Goal: Task Accomplishment & Management: Manage account settings

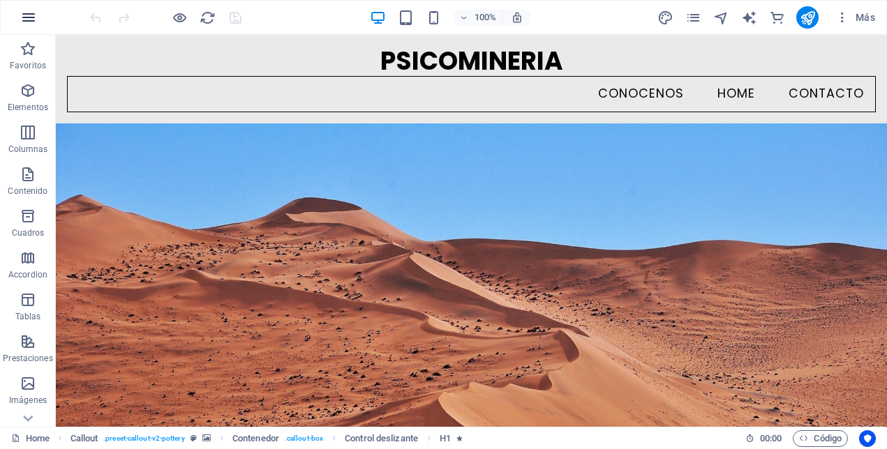
click at [28, 22] on icon "button" at bounding box center [28, 17] width 17 height 17
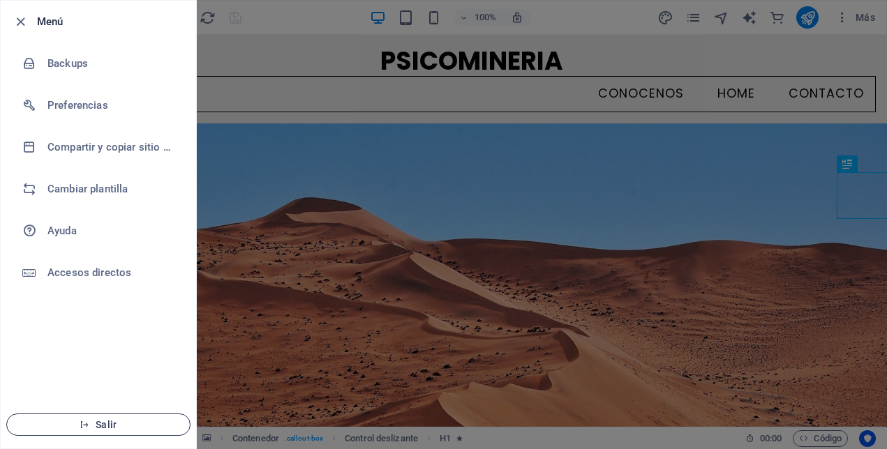
click at [105, 420] on span "Salir" at bounding box center [98, 424] width 160 height 11
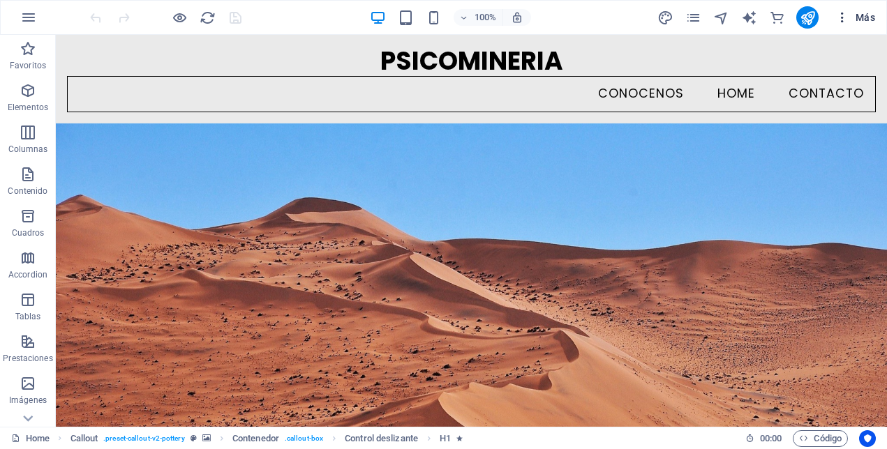
click at [842, 24] on icon "button" at bounding box center [842, 17] width 14 height 14
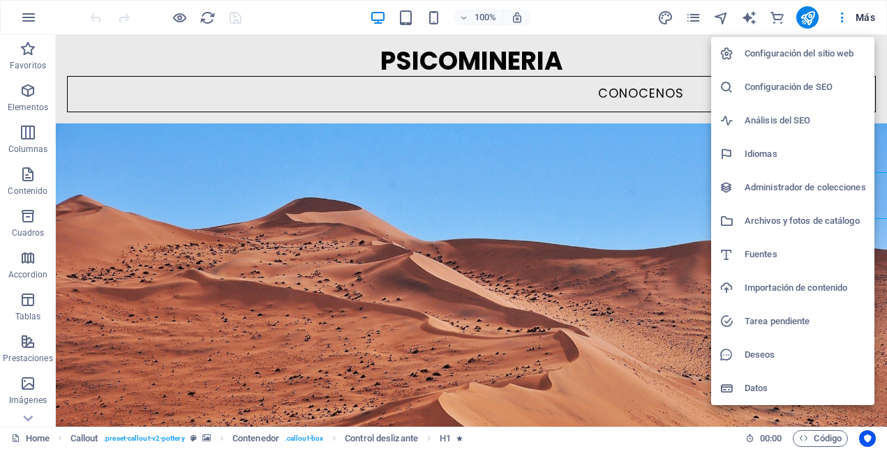
click at [817, 59] on h6 "Configuración del sitio web" at bounding box center [805, 53] width 121 height 17
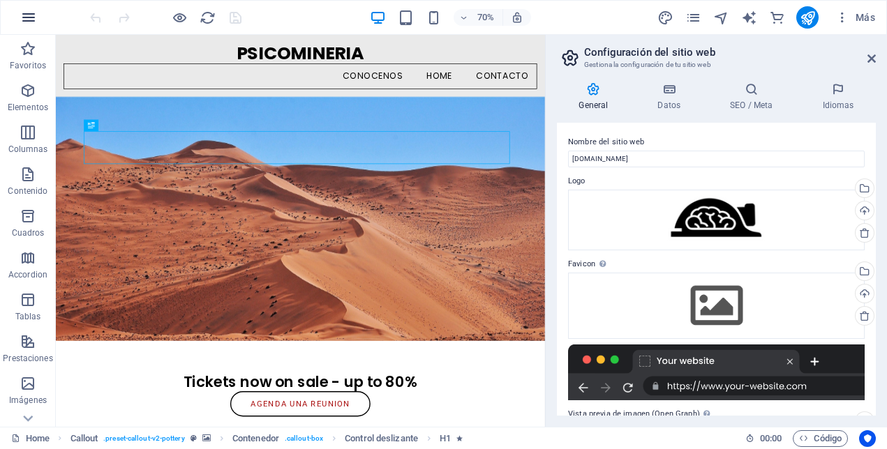
click at [27, 15] on icon "button" at bounding box center [28, 17] width 17 height 17
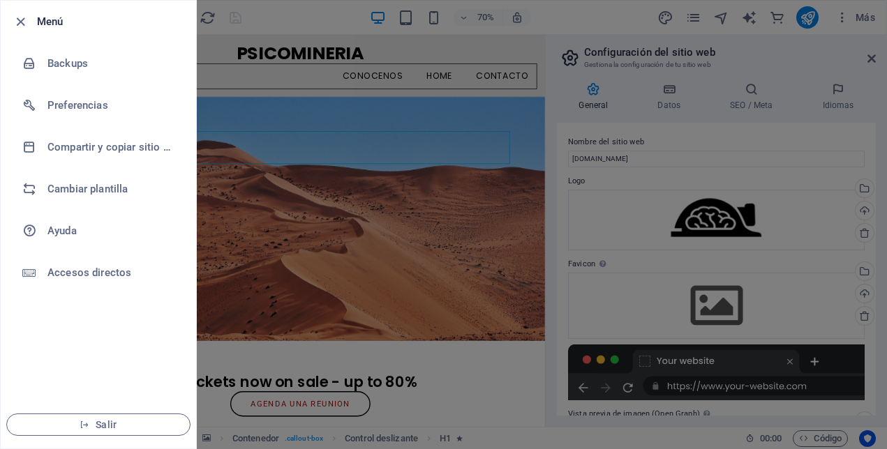
click at [48, 21] on h6 "Menú" at bounding box center [111, 21] width 148 height 17
click at [24, 27] on icon "button" at bounding box center [21, 22] width 16 height 16
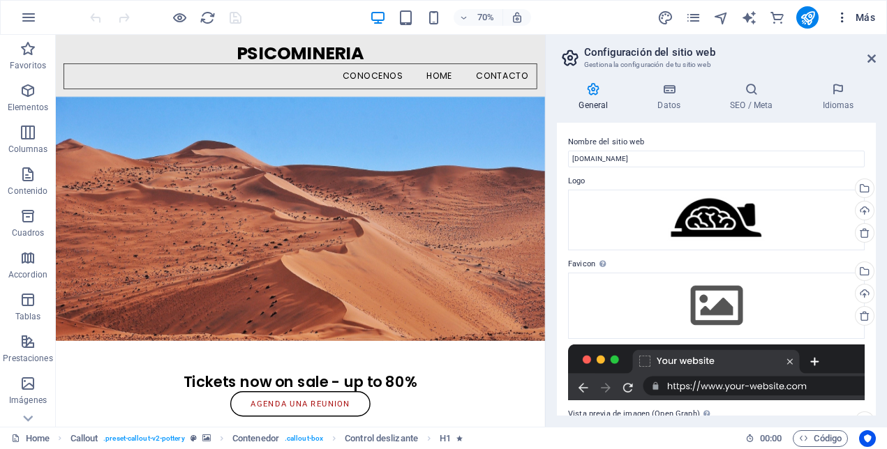
click at [860, 22] on span "Más" at bounding box center [855, 17] width 40 height 14
click at [847, 13] on icon "button" at bounding box center [842, 17] width 14 height 14
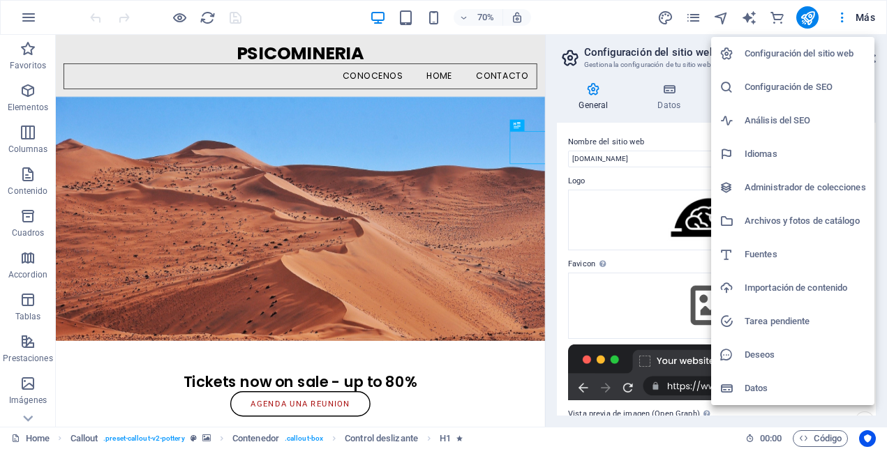
click at [873, 31] on div at bounding box center [443, 224] width 887 height 449
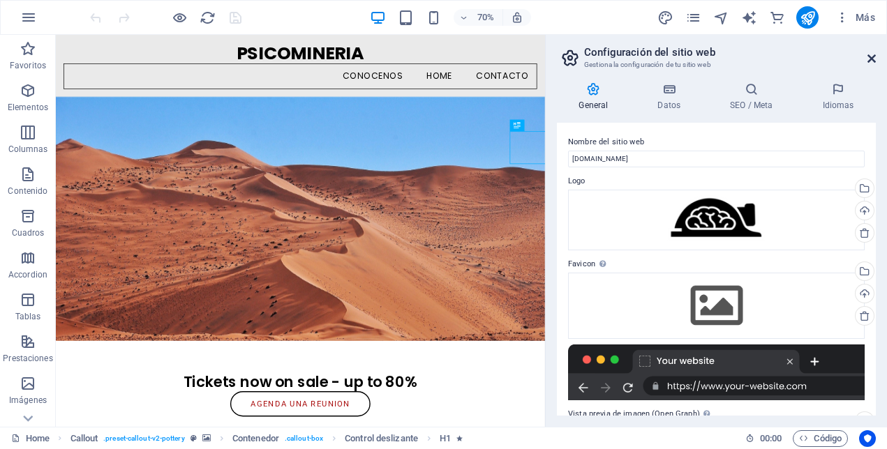
click at [870, 53] on icon at bounding box center [871, 58] width 8 height 11
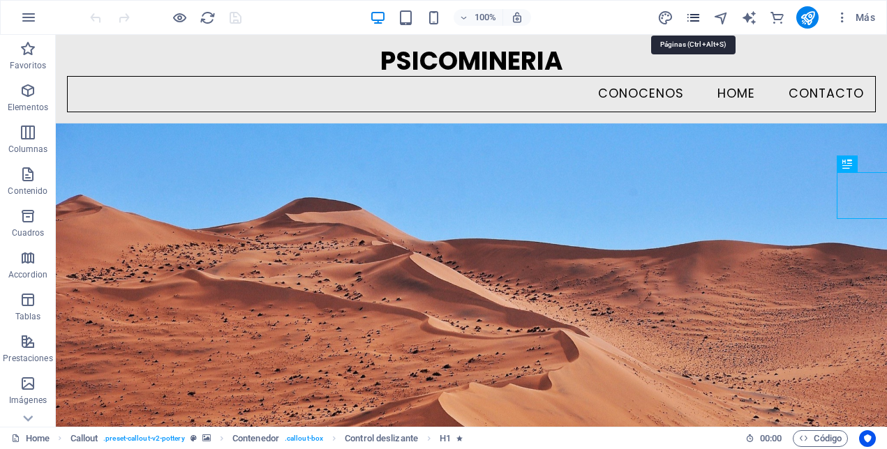
click at [693, 18] on icon "pages" at bounding box center [693, 18] width 16 height 16
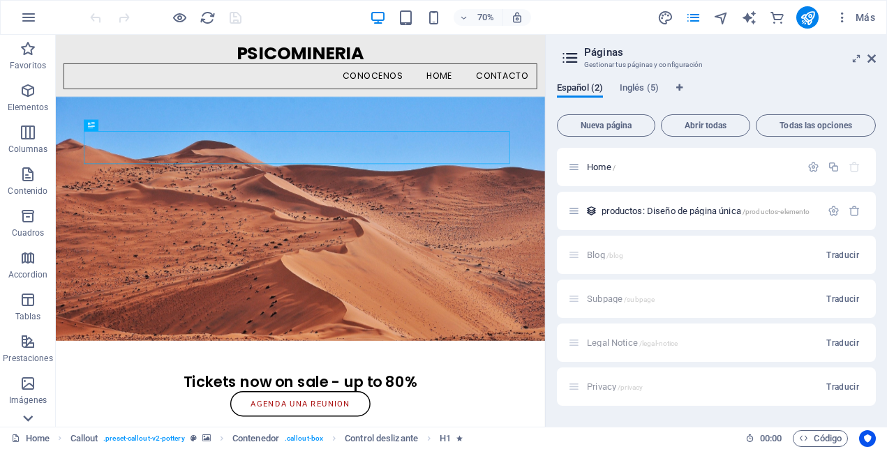
click at [32, 419] on icon at bounding box center [28, 419] width 20 height 20
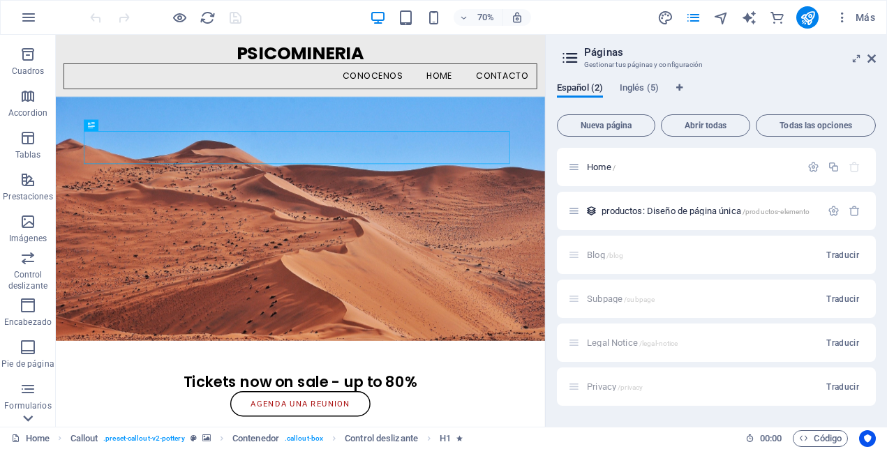
scroll to position [278, 0]
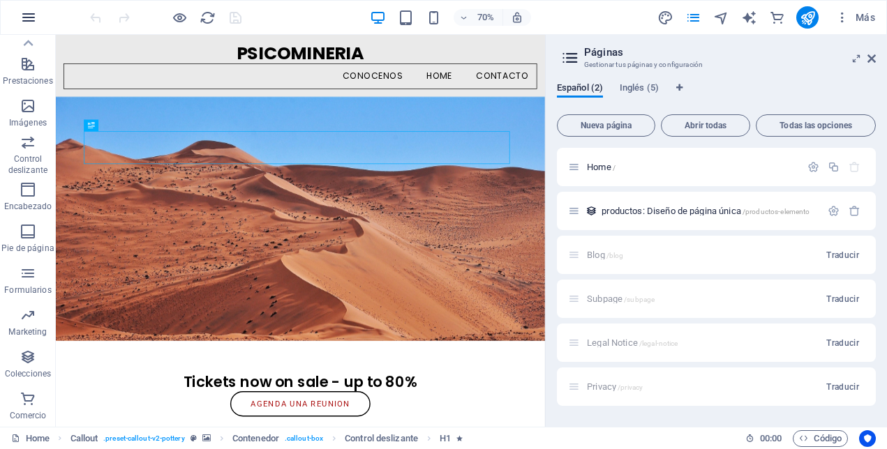
click at [33, 20] on icon "button" at bounding box center [28, 17] width 17 height 17
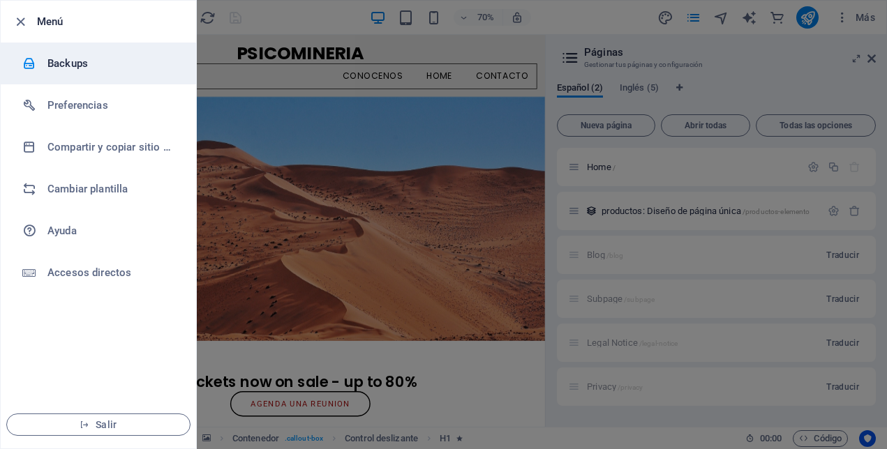
click at [85, 63] on h6 "Backups" at bounding box center [111, 63] width 129 height 17
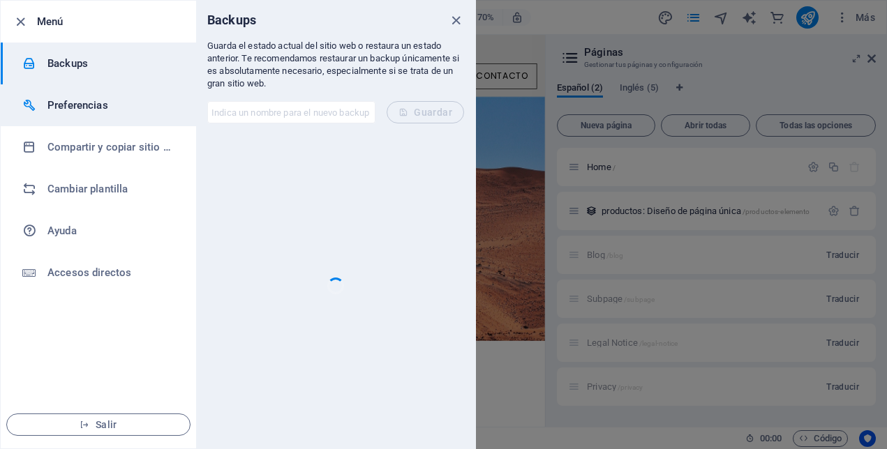
click at [98, 106] on h6 "Preferencias" at bounding box center [111, 105] width 129 height 17
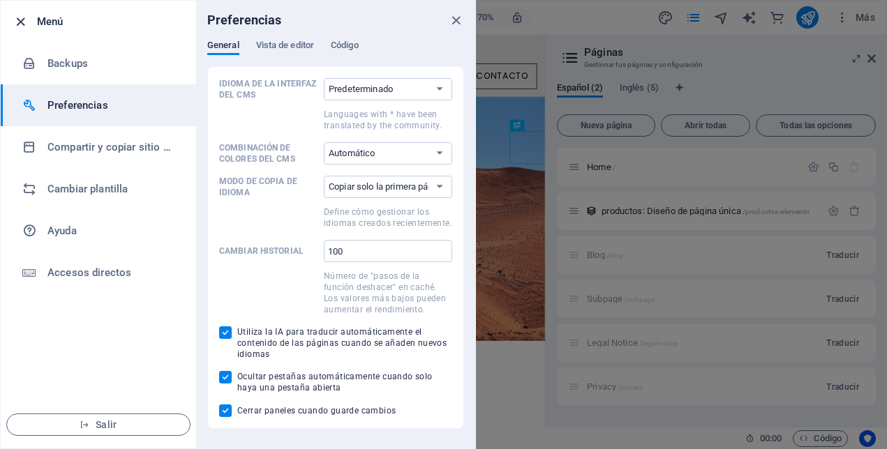
click at [22, 21] on icon "button" at bounding box center [21, 22] width 16 height 16
